Goal: Find specific page/section: Find specific page/section

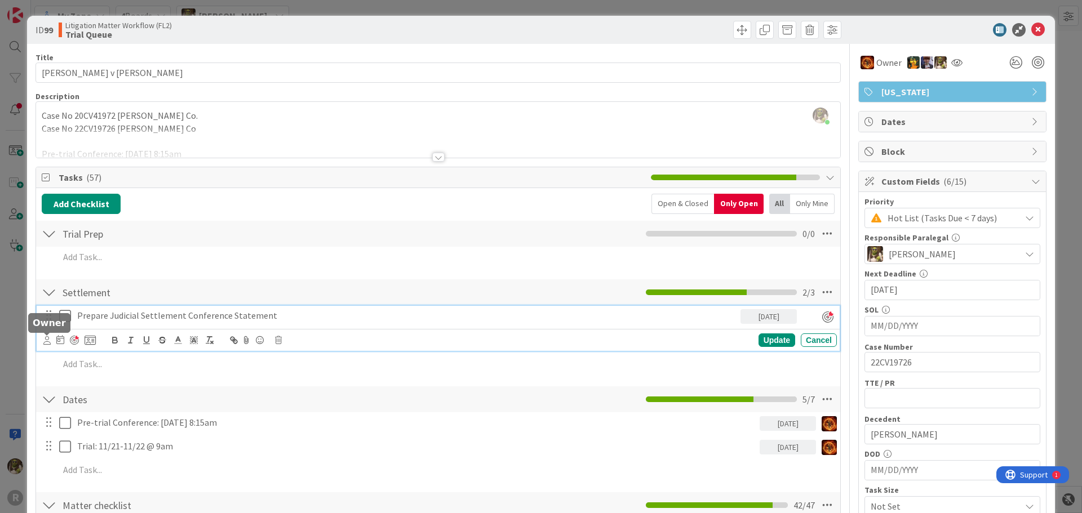
click at [47, 340] on icon at bounding box center [46, 340] width 7 height 8
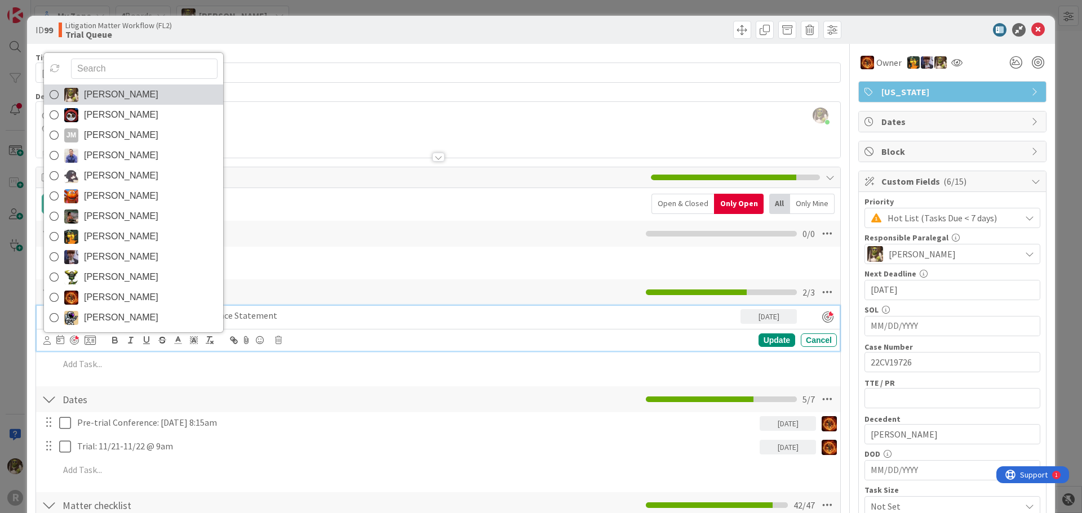
click at [54, 94] on icon at bounding box center [54, 94] width 9 height 17
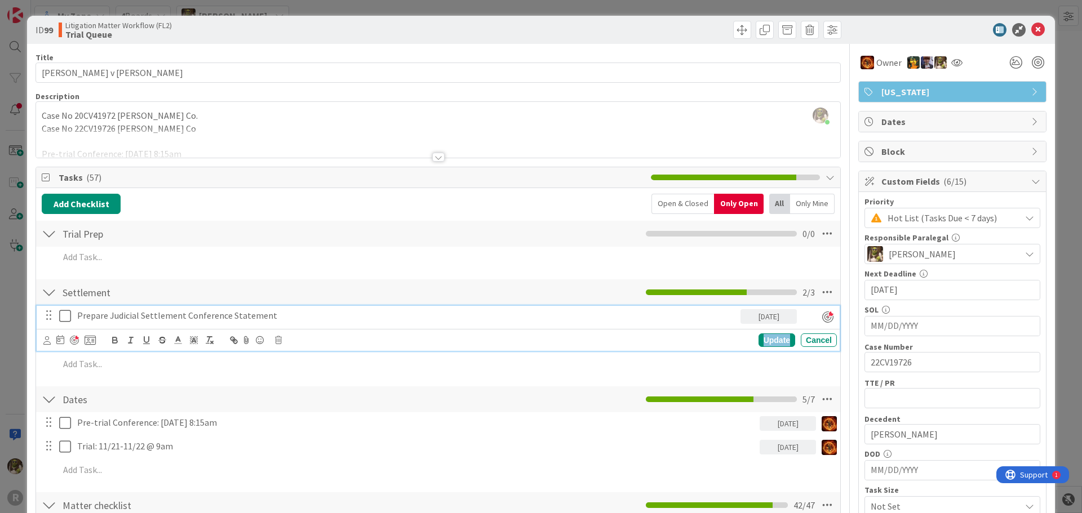
click at [762, 342] on div "Update" at bounding box center [776, 340] width 37 height 14
click at [245, 308] on div "Prepare Judicial Settlement Conference Statement" at bounding box center [407, 316] width 668 height 20
click at [39, 341] on div "[PERSON_NAME] [PERSON_NAME] [PERSON_NAME] [PERSON_NAME] [PERSON_NAME] [PERSON_N…" at bounding box center [438, 340] width 803 height 22
click at [45, 341] on icon at bounding box center [46, 340] width 7 height 8
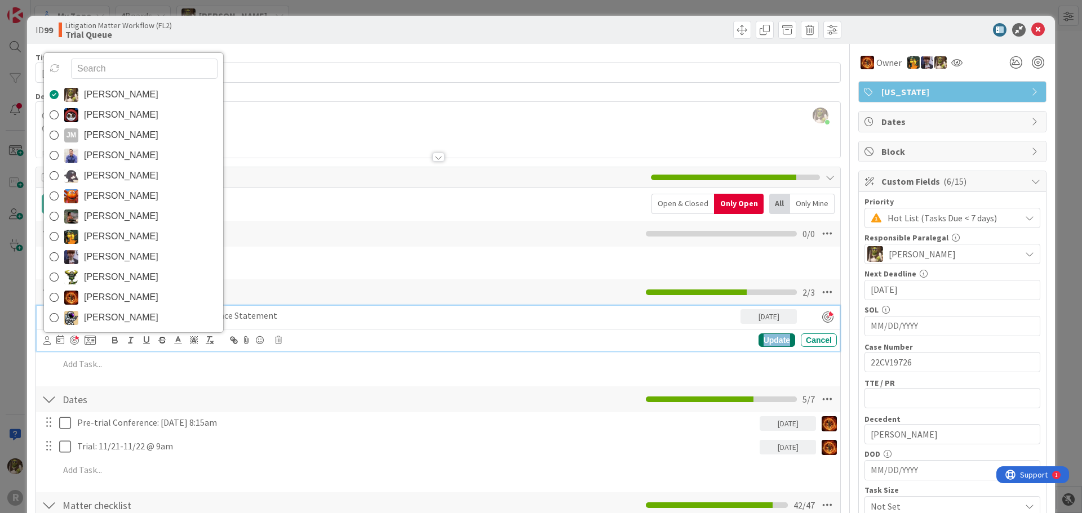
click at [769, 345] on div "Update" at bounding box center [776, 340] width 37 height 14
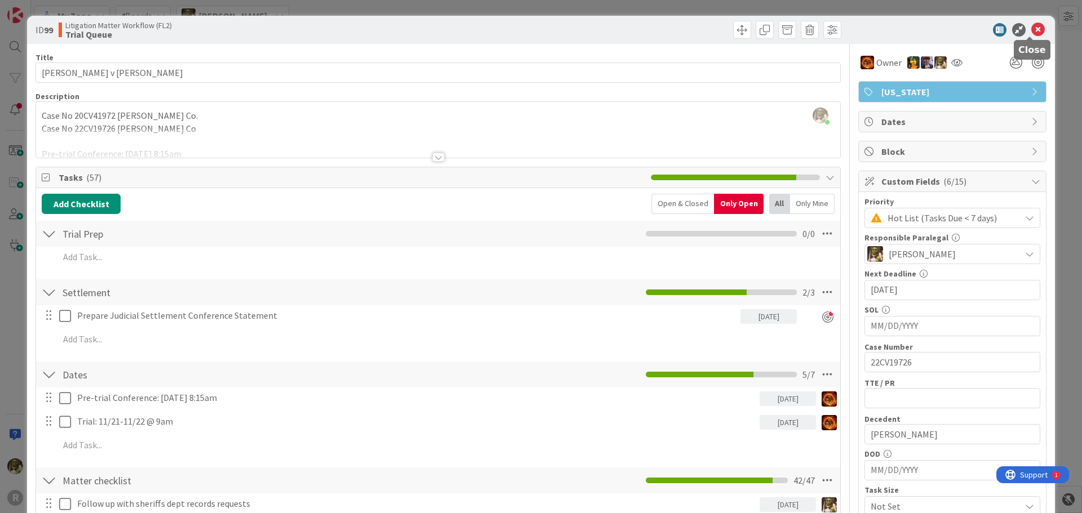
click at [1031, 28] on icon at bounding box center [1038, 30] width 14 height 14
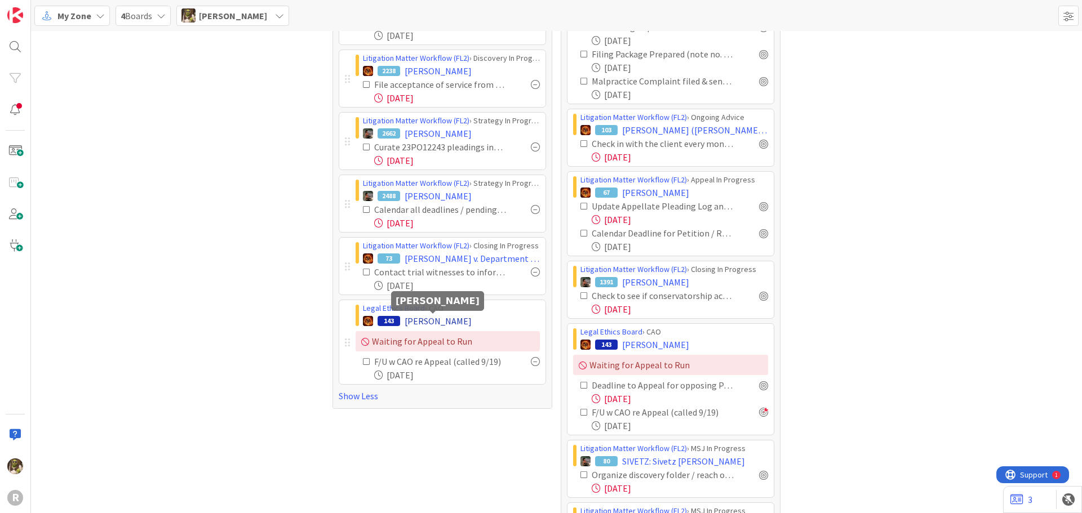
click at [437, 318] on span "[PERSON_NAME]" at bounding box center [437, 321] width 67 height 14
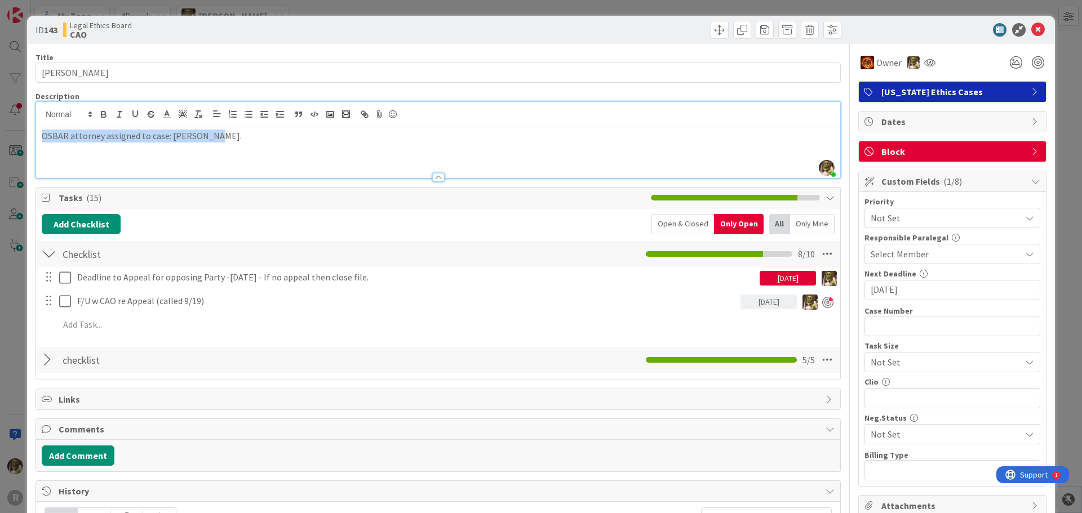
drag, startPoint x: 220, startPoint y: 114, endPoint x: 6, endPoint y: 122, distance: 214.2
click at [6, 122] on div "ID 143 Legal Ethics Board CAO Title 15 / 128 [PERSON_NAME] Description [PERSON_…" at bounding box center [541, 256] width 1082 height 513
click at [64, 149] on div "OSBAR attorney assigned to case: [PERSON_NAME]." at bounding box center [438, 152] width 804 height 51
drag, startPoint x: 210, startPoint y: 137, endPoint x: 33, endPoint y: 130, distance: 176.5
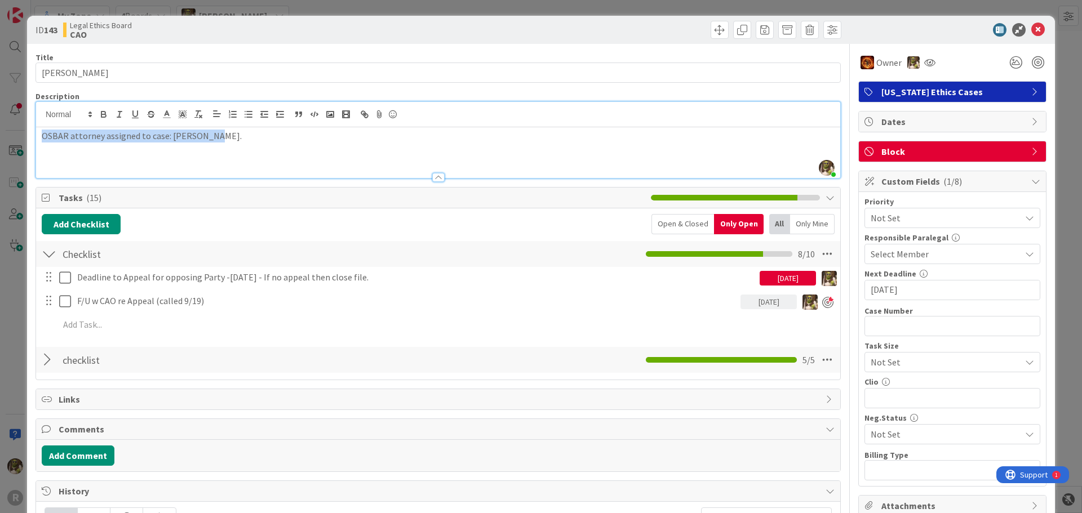
click at [50, 143] on div "OSBAR attorney assigned to case: [PERSON_NAME]." at bounding box center [438, 152] width 804 height 51
drag, startPoint x: 43, startPoint y: 135, endPoint x: 242, endPoint y: 161, distance: 200.5
click at [242, 161] on div "OSBAR attorney assigned to case: [PERSON_NAME]." at bounding box center [438, 152] width 804 height 51
click at [127, 149] on div "OSBAR attorney assigned to case: [PERSON_NAME]." at bounding box center [438, 152] width 804 height 51
drag, startPoint x: 208, startPoint y: 140, endPoint x: 37, endPoint y: 139, distance: 171.8
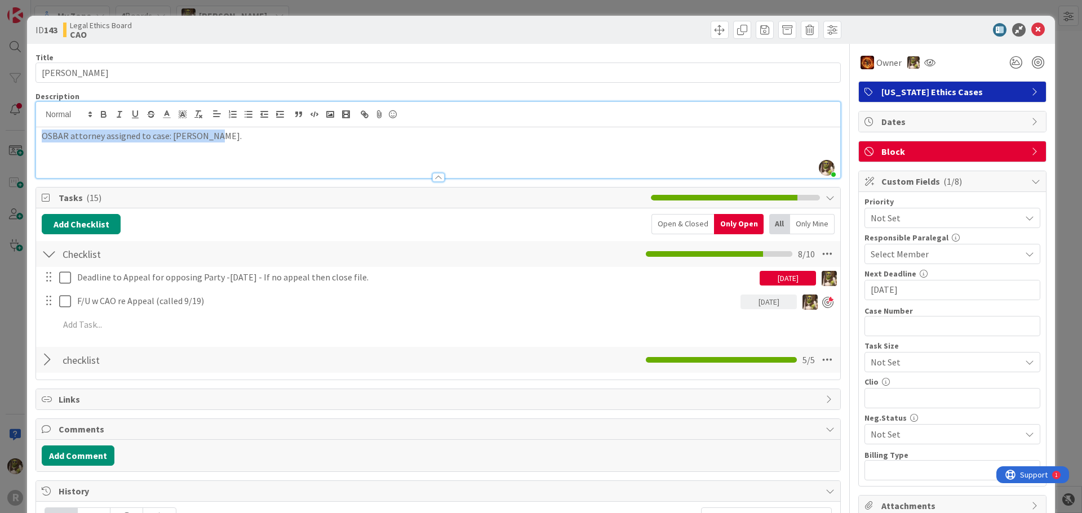
click at [50, 155] on div "OSBAR attorney assigned to case: [PERSON_NAME]." at bounding box center [438, 152] width 804 height 51
drag, startPoint x: 43, startPoint y: 136, endPoint x: 214, endPoint y: 157, distance: 171.9
click at [215, 157] on div "OSBAR attorney assigned to case: [PERSON_NAME]." at bounding box center [438, 152] width 804 height 51
click at [189, 161] on div "OSBAR attorney assigned to case: [PERSON_NAME]." at bounding box center [438, 152] width 804 height 51
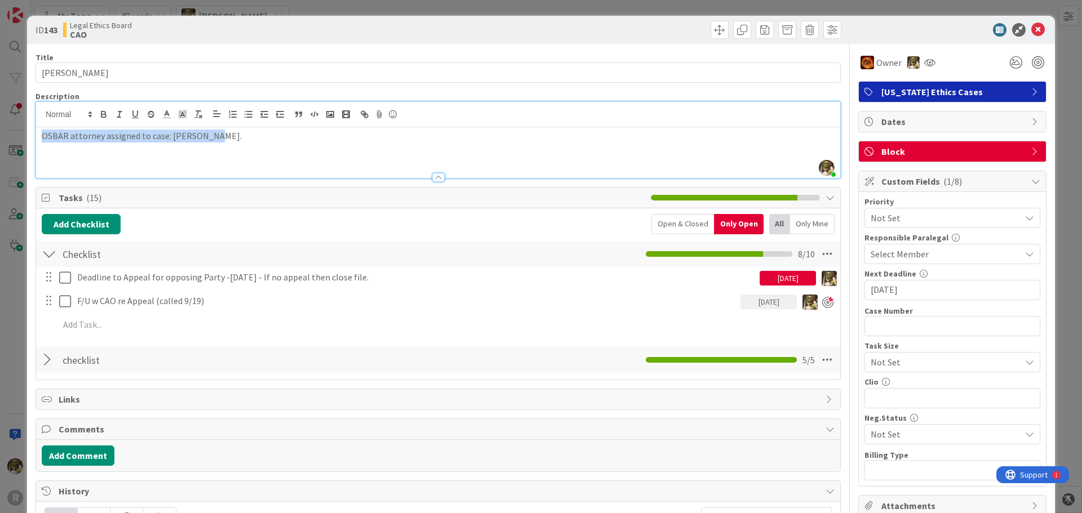
drag, startPoint x: 208, startPoint y: 142, endPoint x: 41, endPoint y: 149, distance: 167.4
click at [41, 149] on div "OSBAR attorney assigned to case: [PERSON_NAME]." at bounding box center [438, 152] width 804 height 51
click at [54, 164] on div "OSBAR attorney assigned to case: [PERSON_NAME]." at bounding box center [438, 152] width 804 height 51
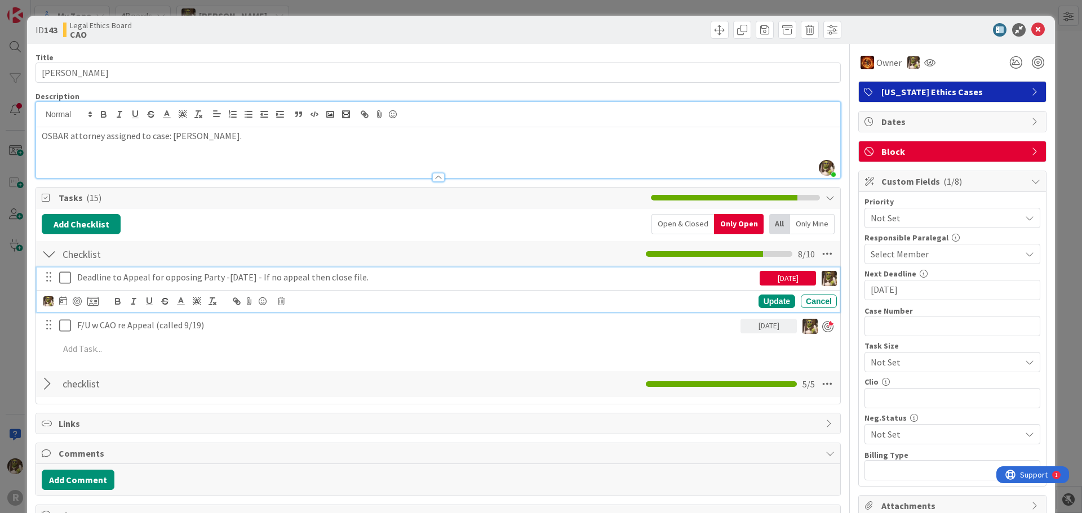
drag, startPoint x: 386, startPoint y: 281, endPoint x: 415, endPoint y: 272, distance: 30.3
click at [415, 272] on p "Deadline to Appeal for opposing Party -[DATE] - If no appeal then close file." at bounding box center [416, 277] width 678 height 13
click at [1032, 31] on icon at bounding box center [1038, 30] width 14 height 14
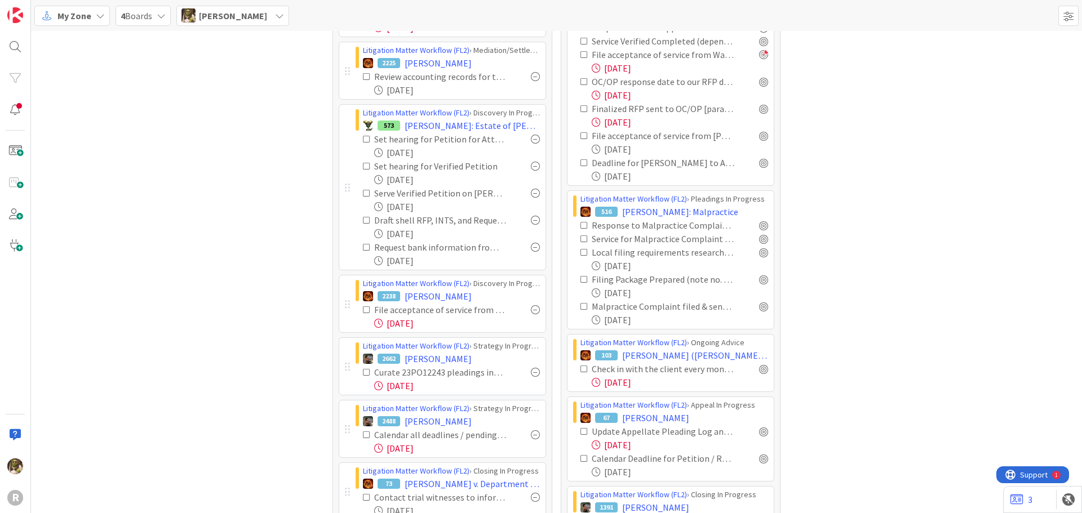
scroll to position [27, 0]
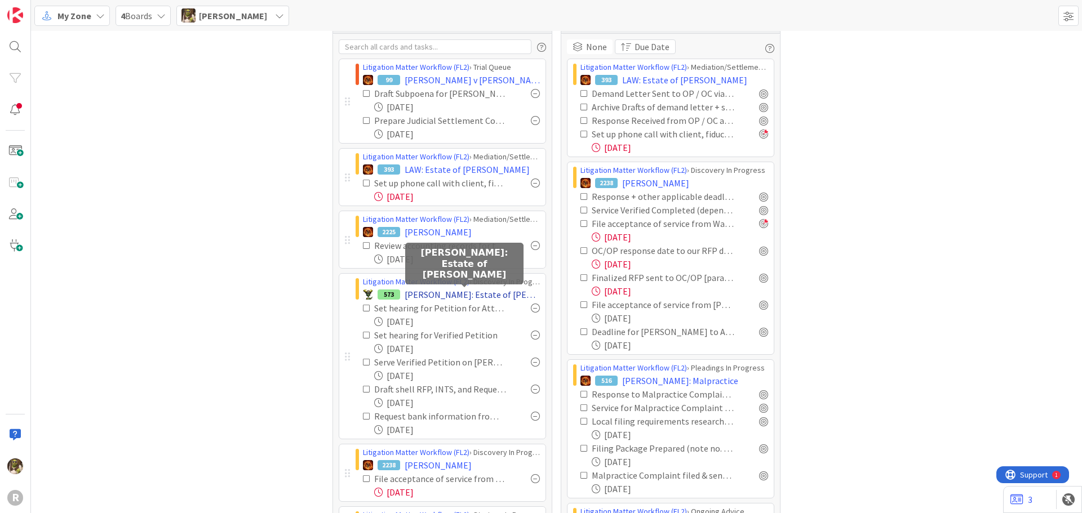
click at [427, 291] on span "[PERSON_NAME]: Estate of [PERSON_NAME]" at bounding box center [471, 295] width 135 height 14
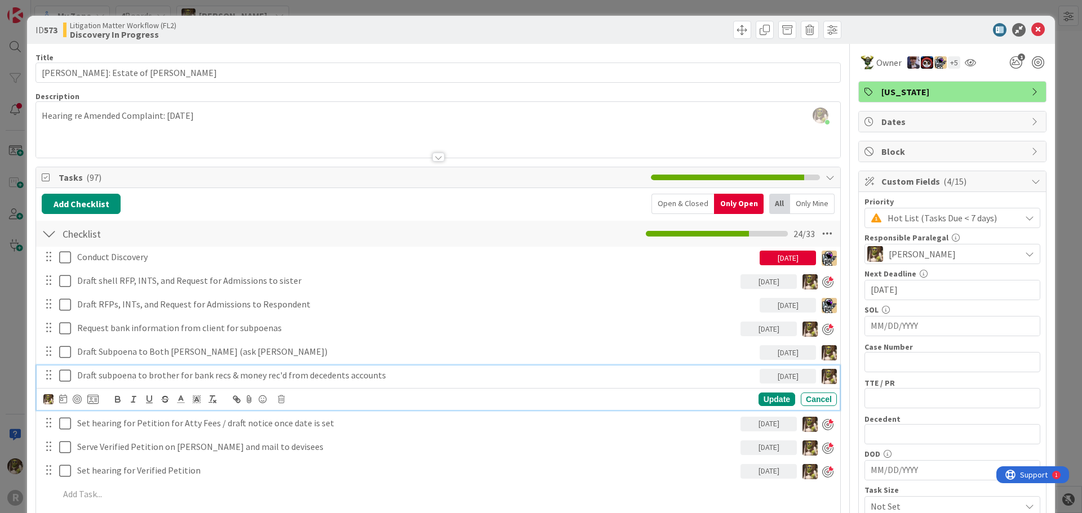
drag, startPoint x: 332, startPoint y: 371, endPoint x: 318, endPoint y: 378, distance: 16.1
drag, startPoint x: 318, startPoint y: 378, endPoint x: 223, endPoint y: 486, distance: 143.7
click at [223, 486] on div at bounding box center [446, 494] width 782 height 20
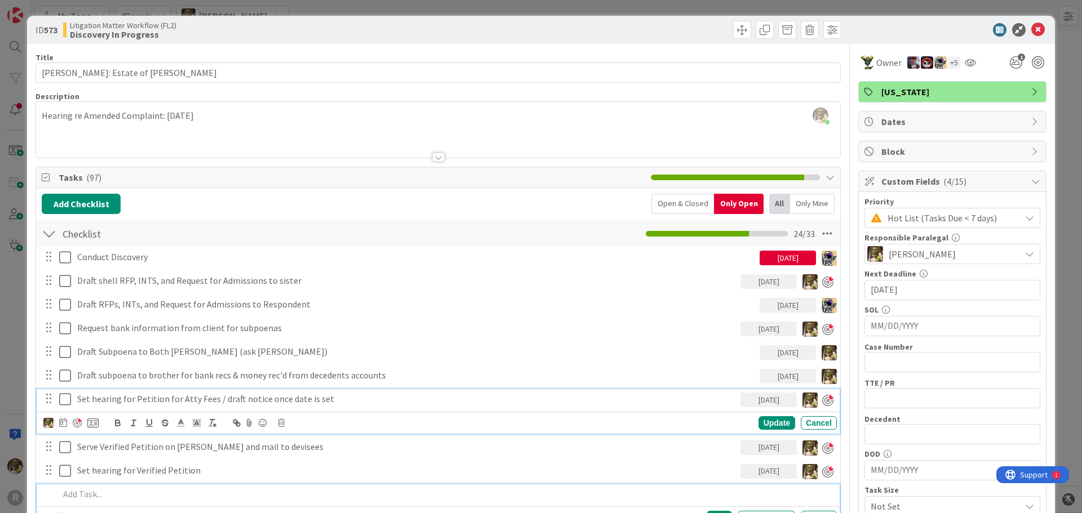
click at [332, 397] on p "Set hearing for Petition for Atty Fees / draft notice once date is set" at bounding box center [406, 399] width 658 height 13
